Goal: Check status: Check status

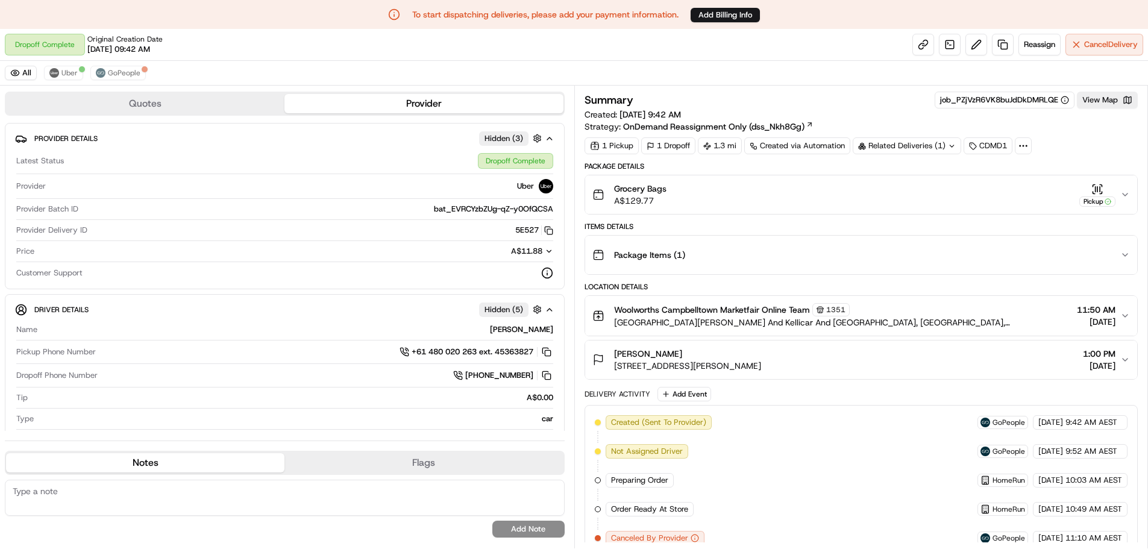
click at [1123, 194] on icon "button" at bounding box center [1125, 194] width 5 height 2
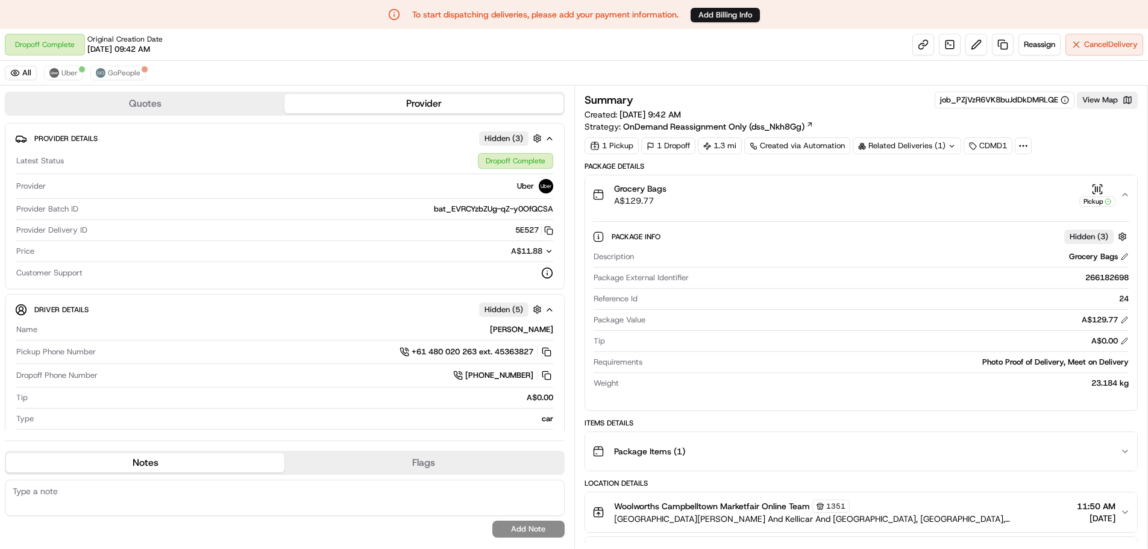
click at [1123, 194] on icon "button" at bounding box center [1125, 195] width 10 height 10
